Goal: Check status: Check status

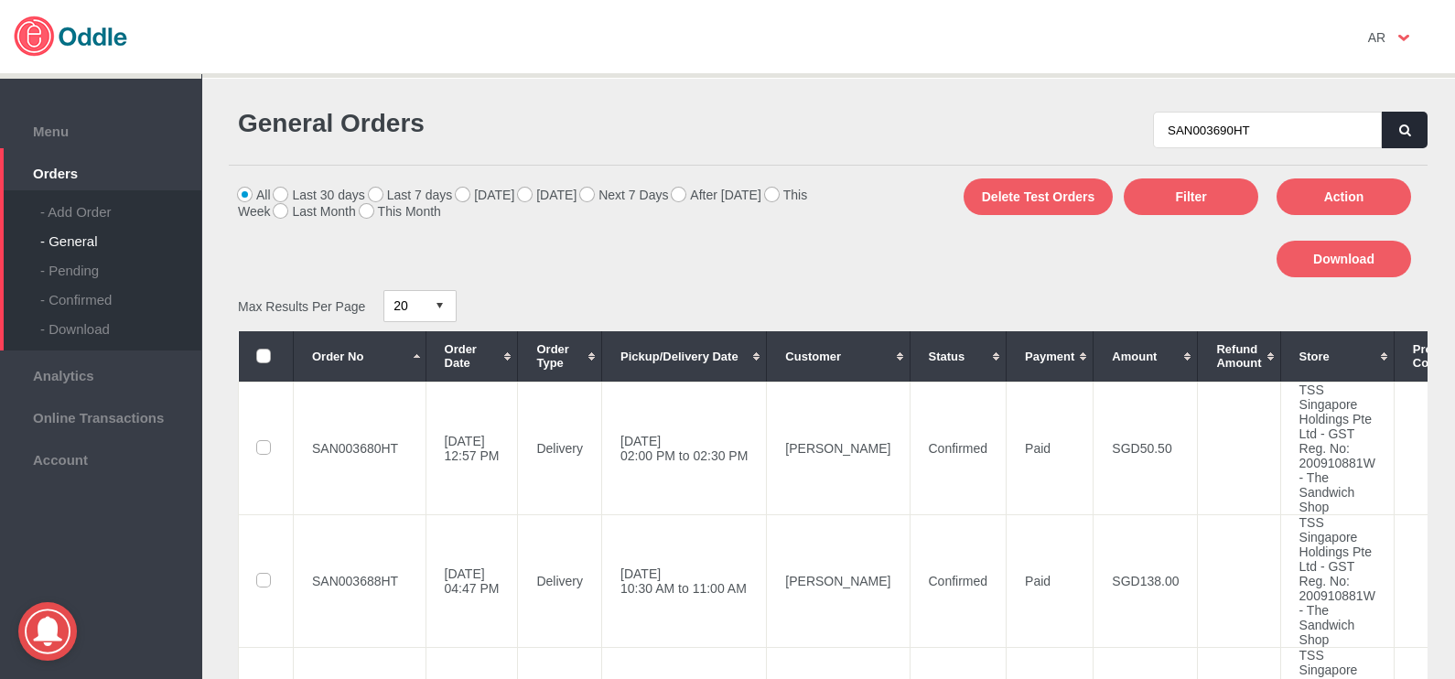
type input "SAN003690HT"
click at [1409, 131] on button "button" at bounding box center [1405, 130] width 46 height 37
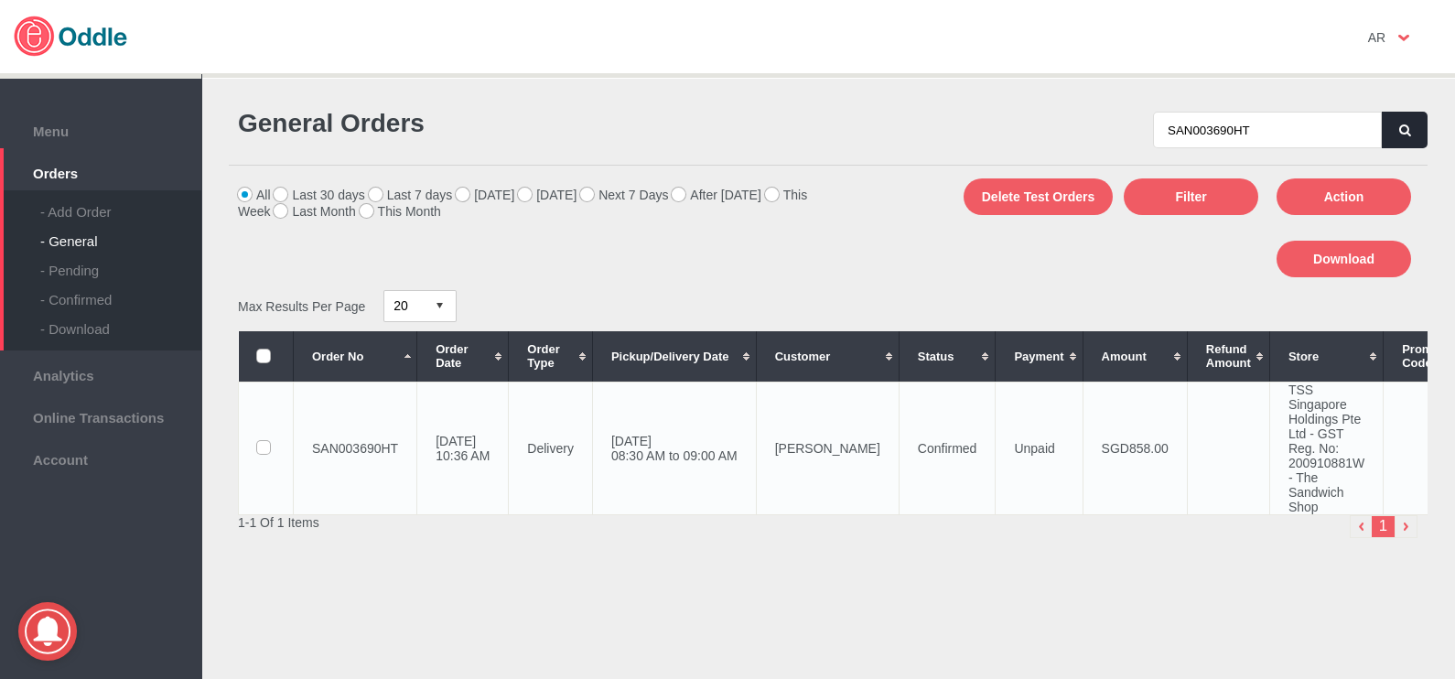
click at [746, 468] on td "[DATE] 08:30 AM to 09:00 AM" at bounding box center [674, 448] width 164 height 133
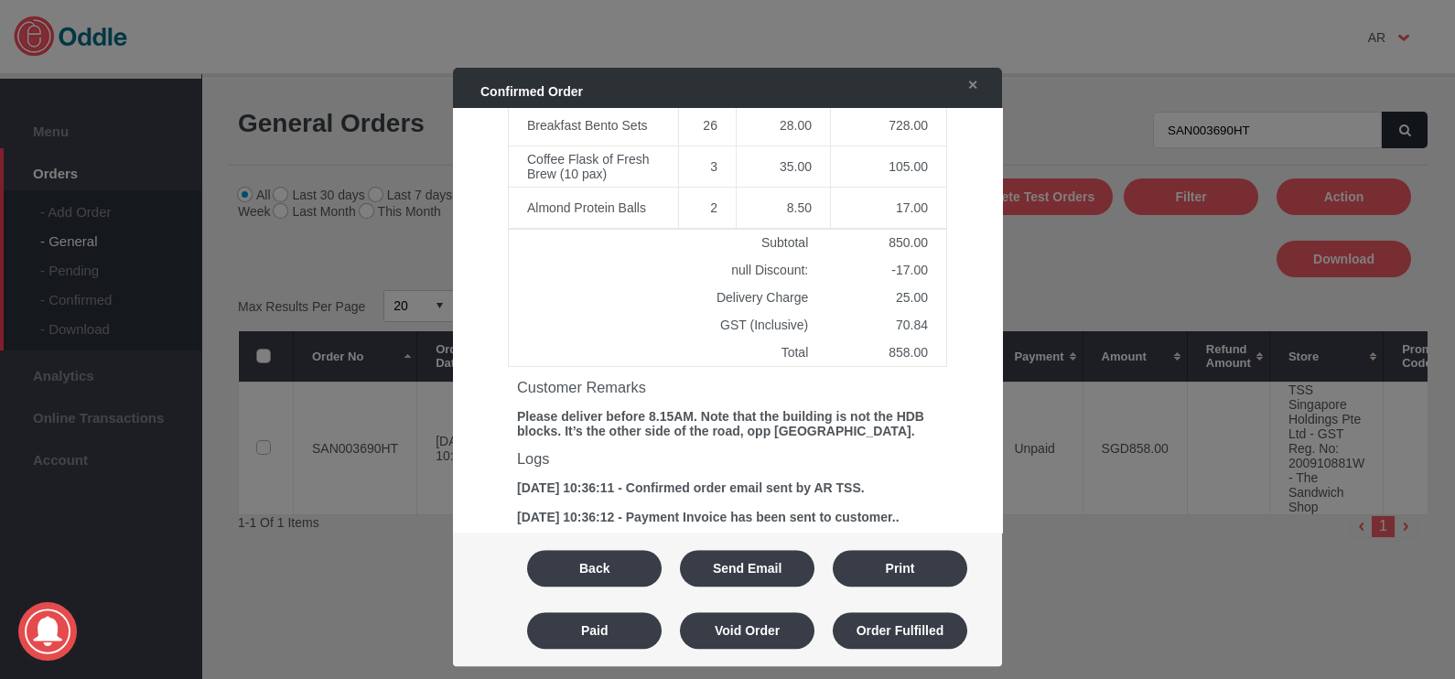
scroll to position [1034, 0]
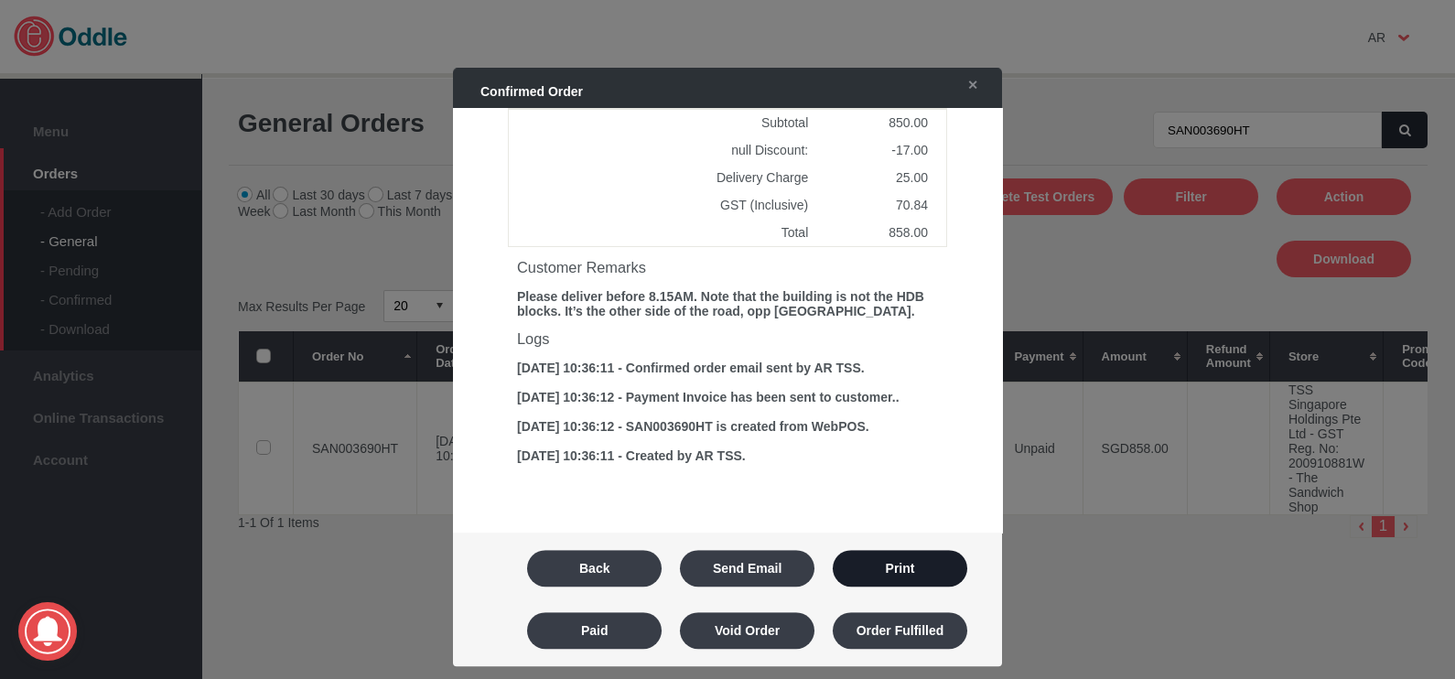
click at [891, 567] on button "Print" at bounding box center [900, 568] width 135 height 37
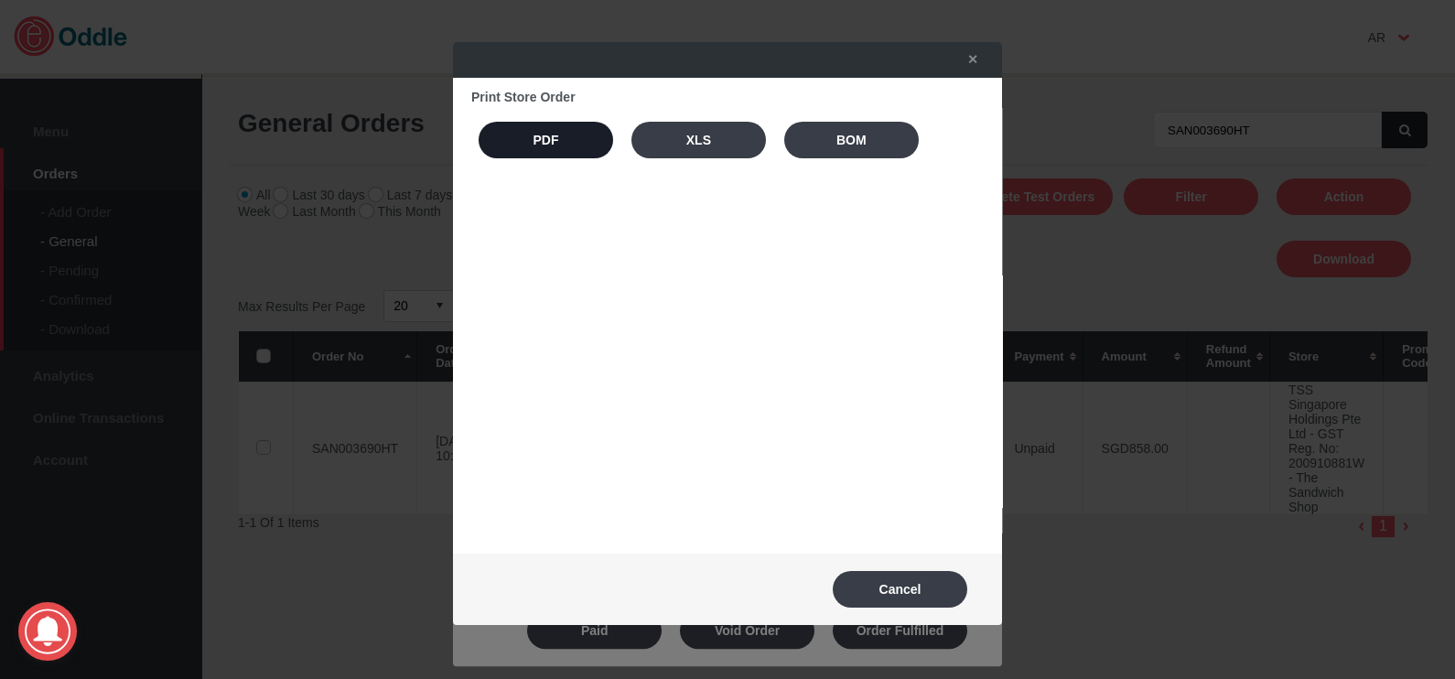
click at [556, 144] on button "PDF" at bounding box center [546, 140] width 135 height 37
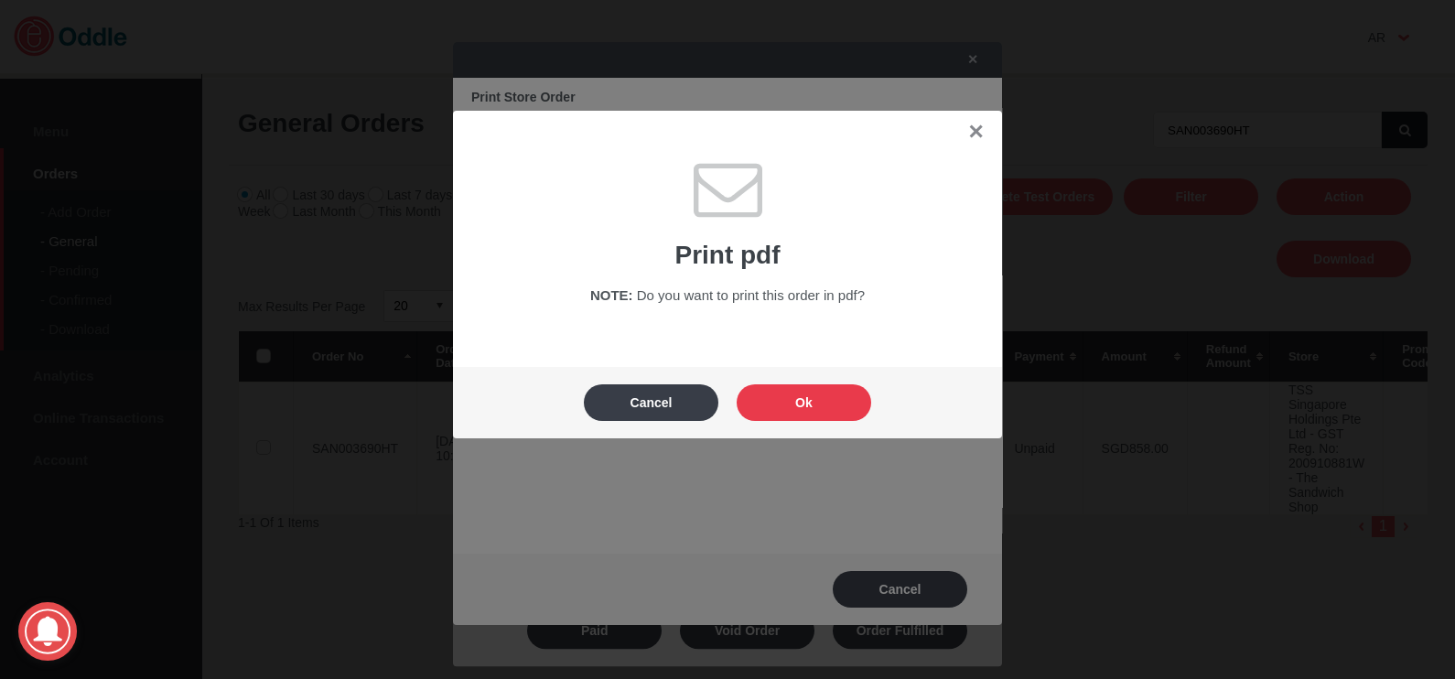
click at [804, 399] on button "Ok" at bounding box center [804, 402] width 135 height 37
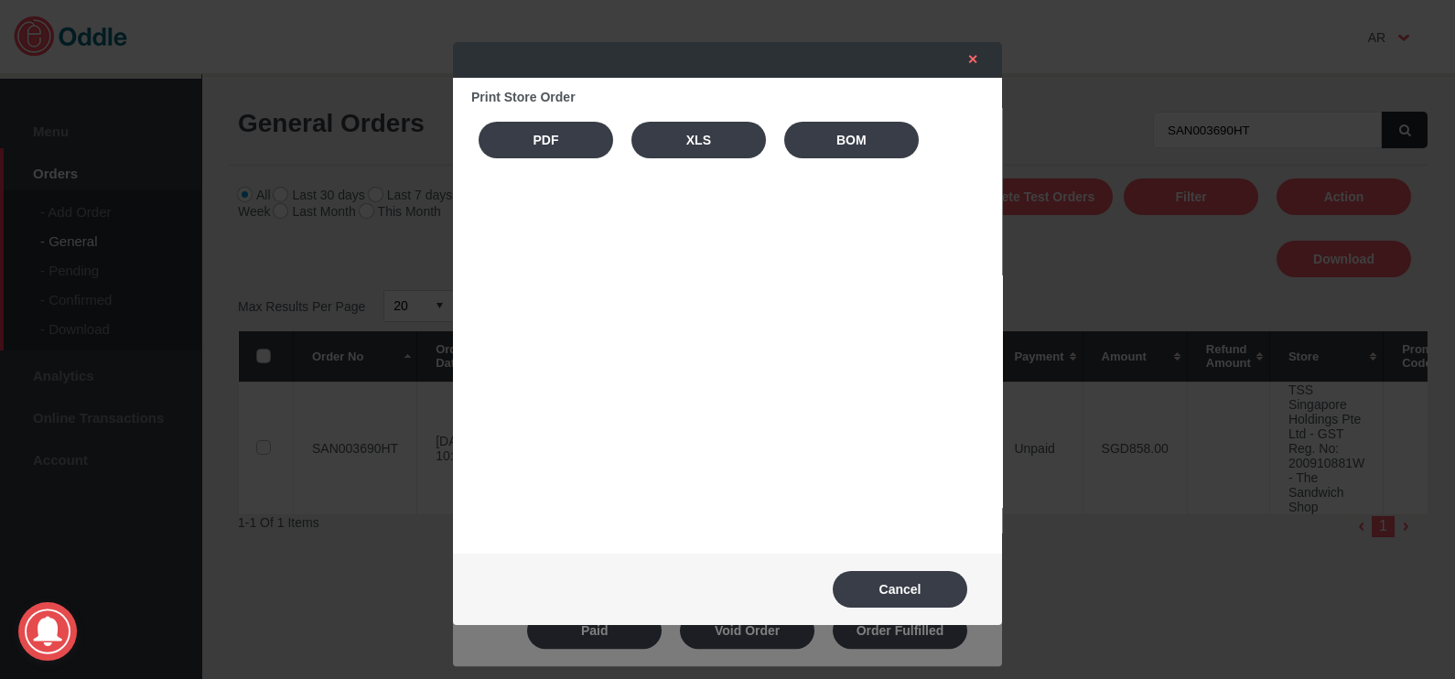
click at [977, 62] on link "✕" at bounding box center [968, 59] width 38 height 33
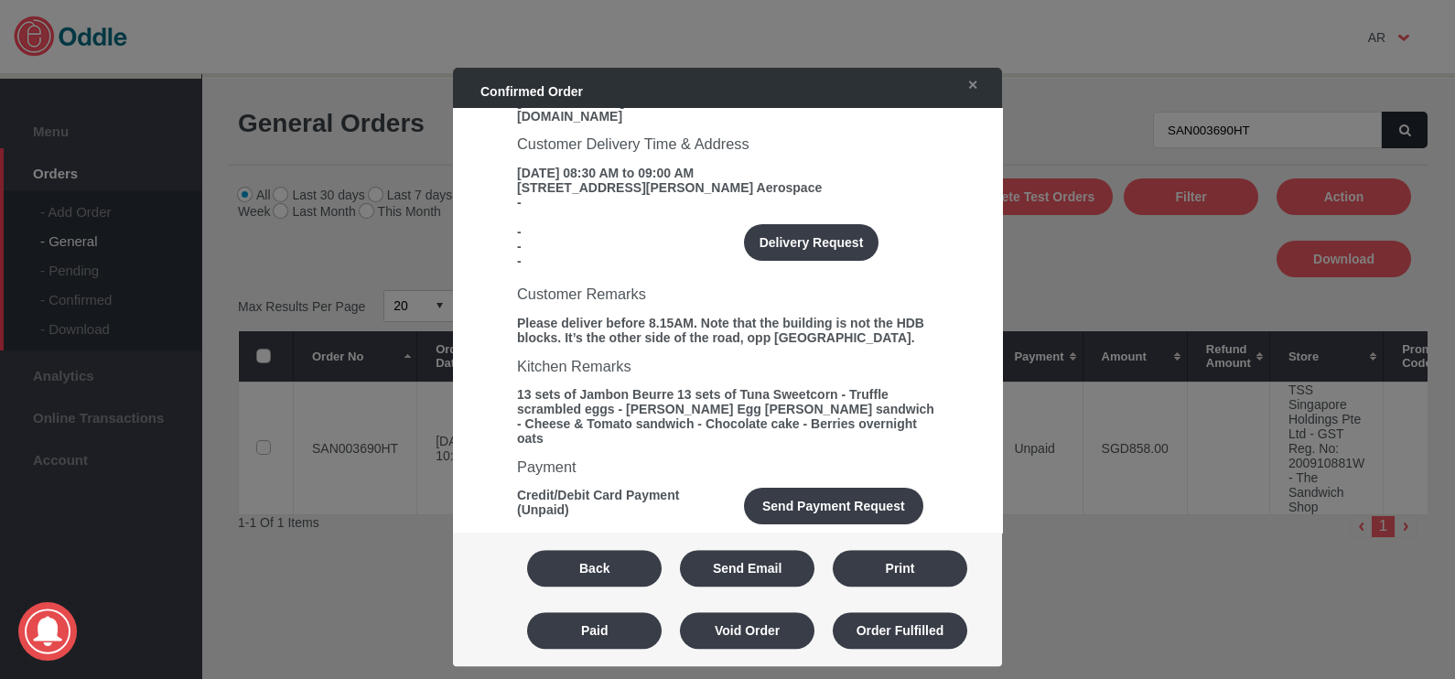
scroll to position [348, 0]
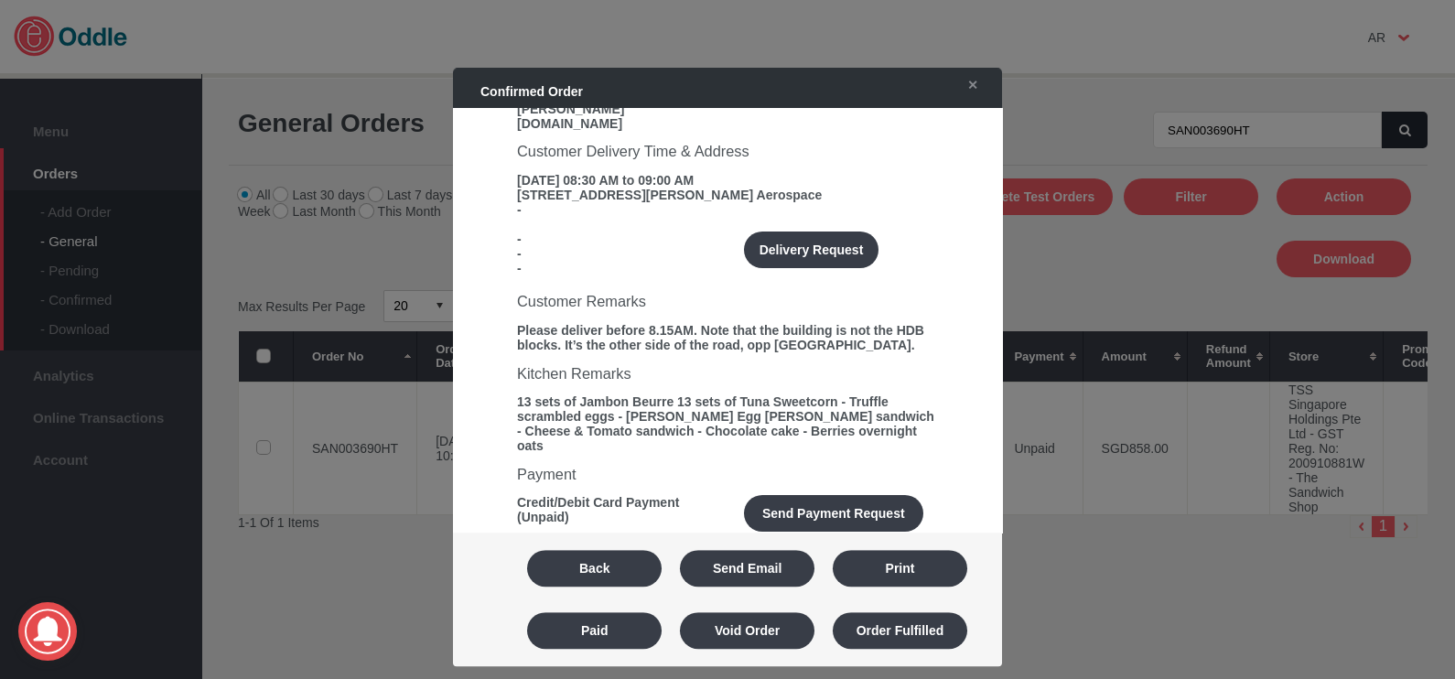
click at [696, 394] on div "13 sets of Jambon Beurre 13 sets of Tuna Sweetcorn - Truffle scrambled eggs - ⁠…" at bounding box center [727, 423] width 421 height 59
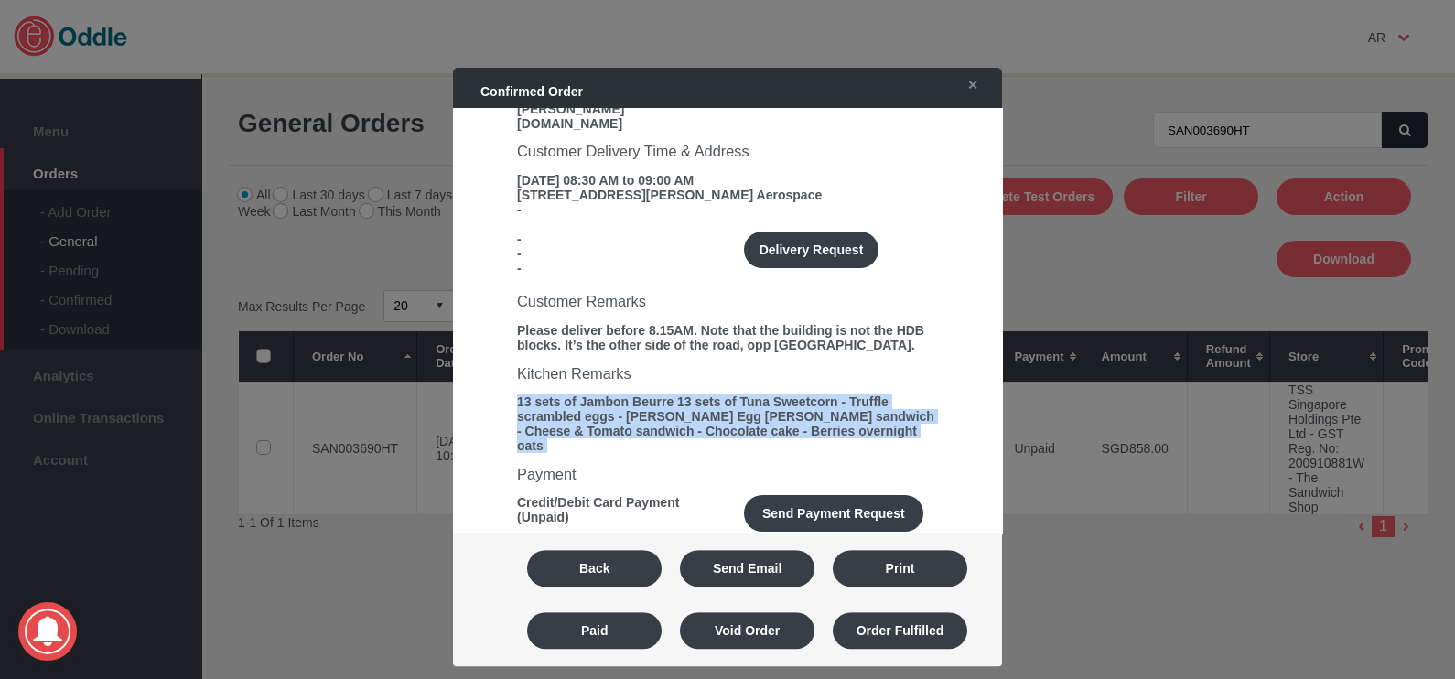
click at [696, 394] on div "13 sets of Jambon Beurre 13 sets of Tuna Sweetcorn - Truffle scrambled eggs - ⁠…" at bounding box center [727, 423] width 421 height 59
copy div "13 sets of Jambon Beurre 13 sets of Tuna Sweetcorn - Truffle scrambled eggs - ⁠…"
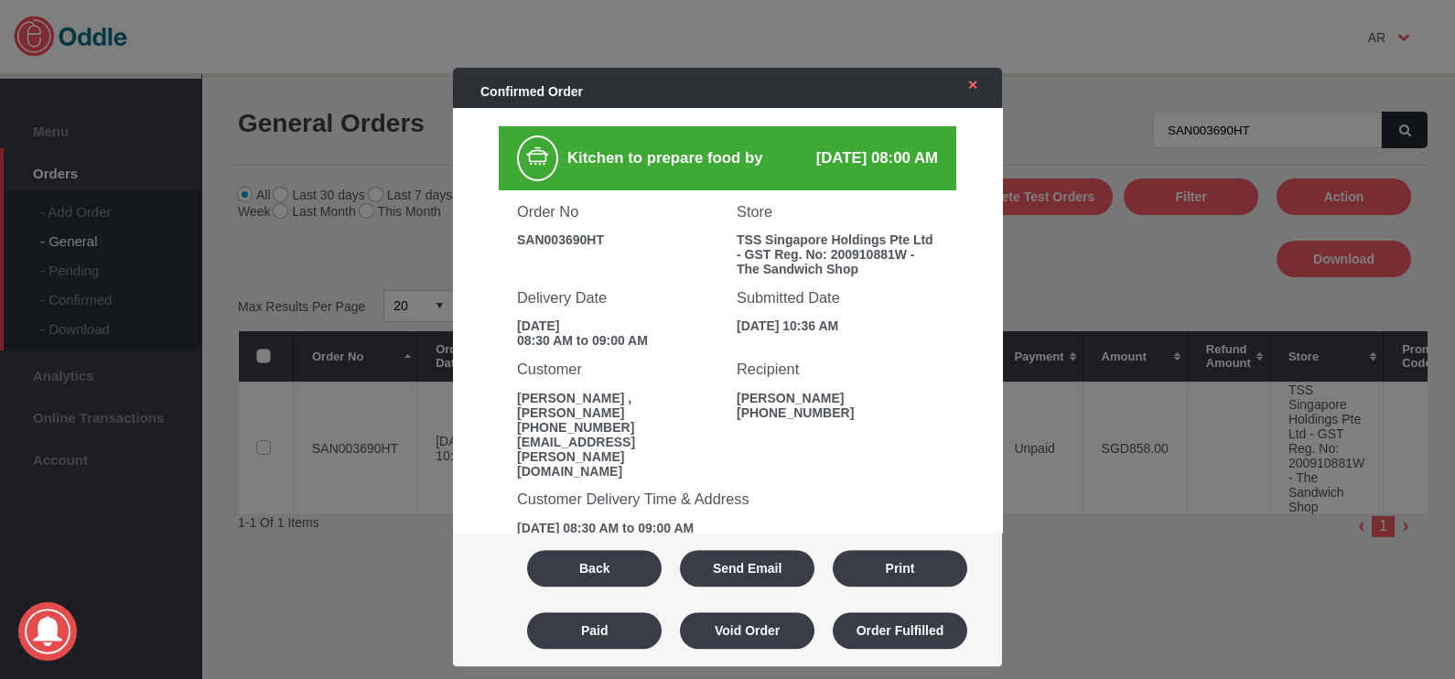
click at [976, 93] on link "✕" at bounding box center [968, 85] width 38 height 33
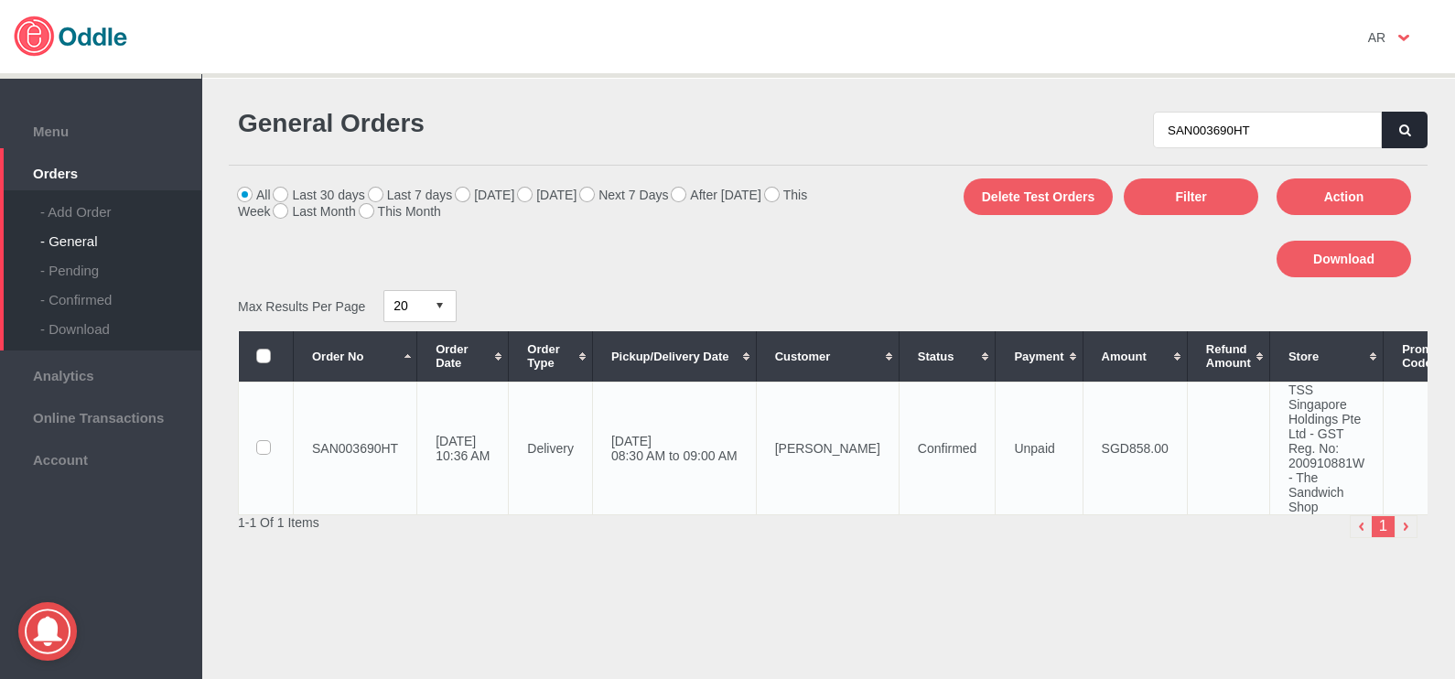
click at [877, 470] on td "[PERSON_NAME]" at bounding box center [827, 448] width 143 height 133
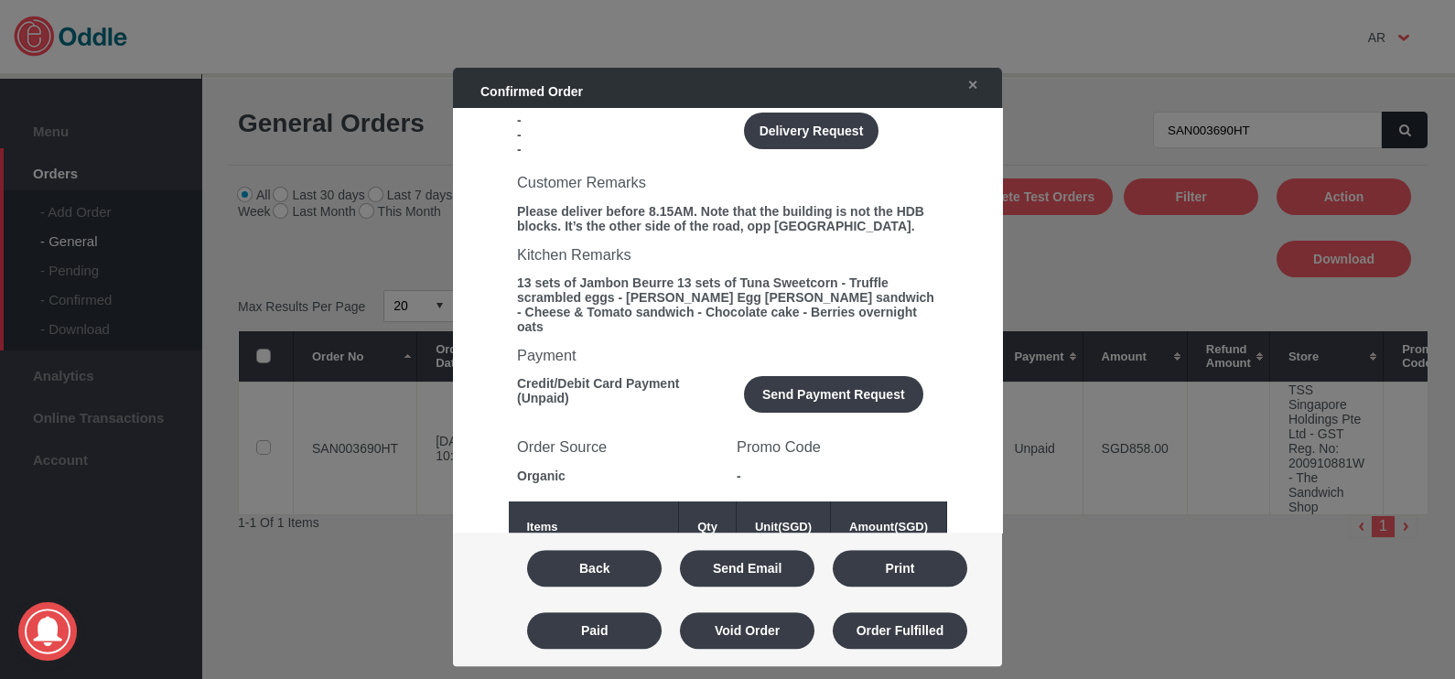
scroll to position [343, 0]
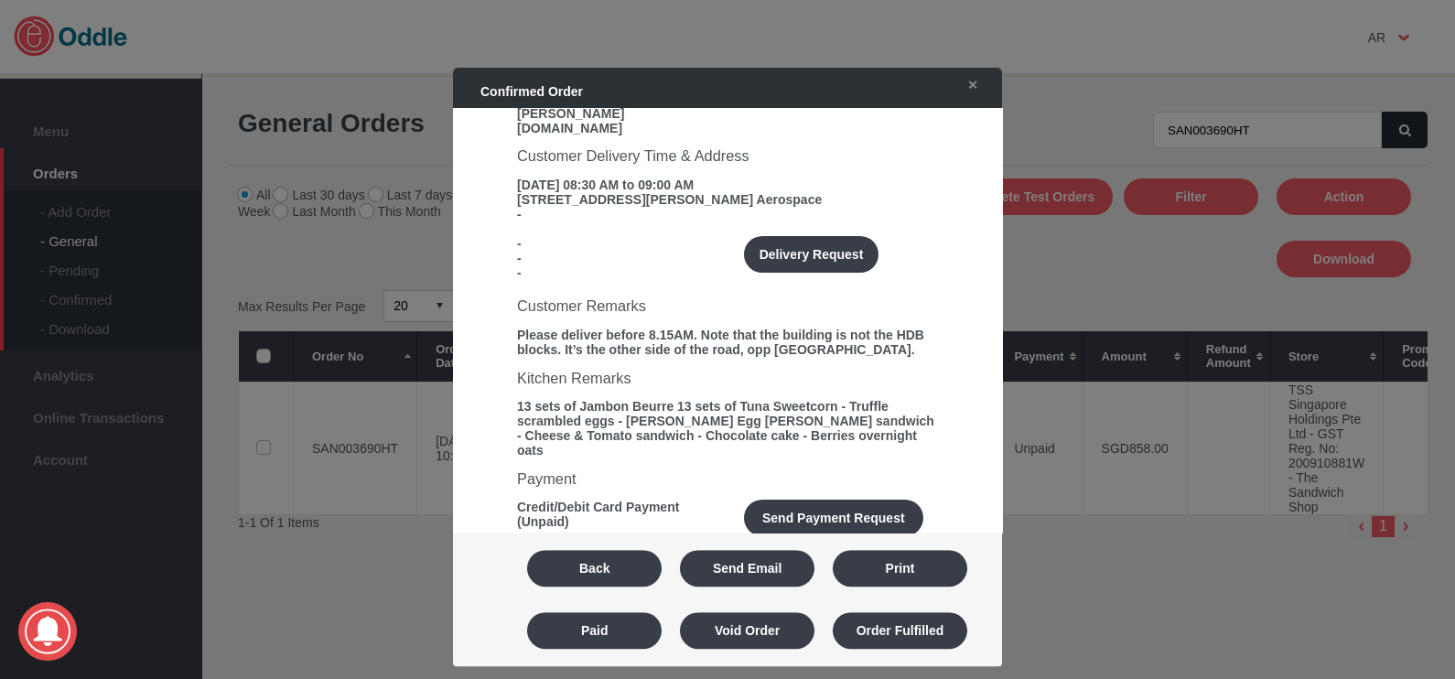
click at [850, 399] on div "13 sets of Jambon Beurre 13 sets of Tuna Sweetcorn - Truffle scrambled eggs - ⁠…" at bounding box center [727, 428] width 421 height 59
click at [974, 97] on link "✕" at bounding box center [968, 85] width 38 height 33
